Goal: Find specific page/section: Find specific page/section

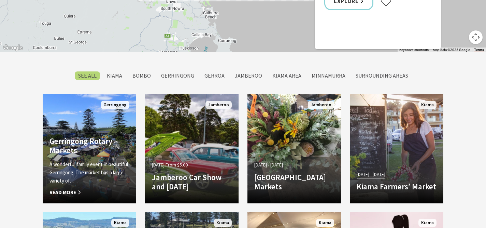
scroll to position [561, 0]
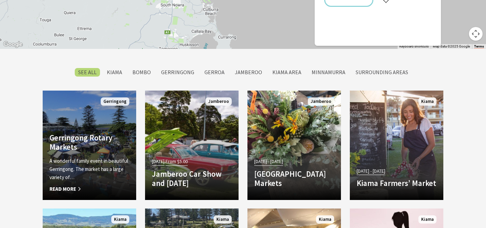
click at [80, 190] on span "Read More" at bounding box center [89, 189] width 80 height 8
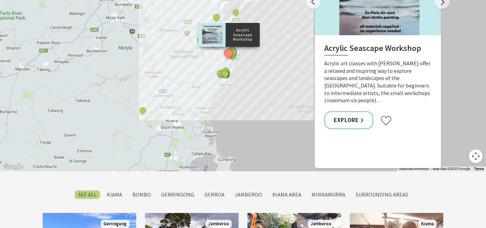
scroll to position [430, 0]
